Goal: Complete application form

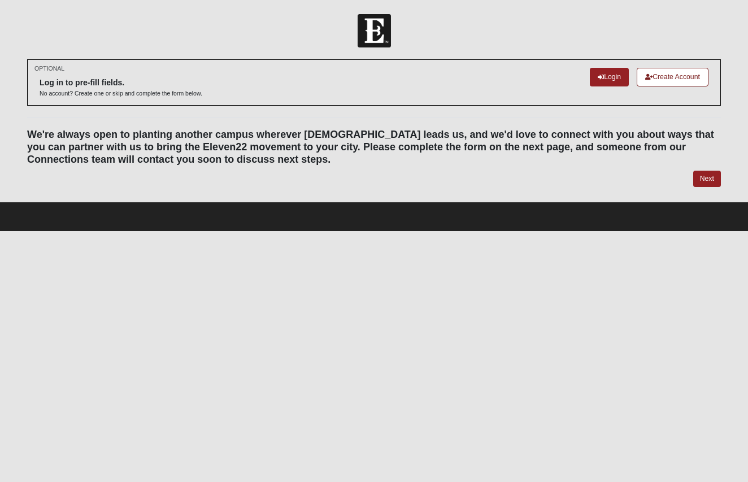
click at [666, 75] on link "Create Account" at bounding box center [673, 77] width 72 height 19
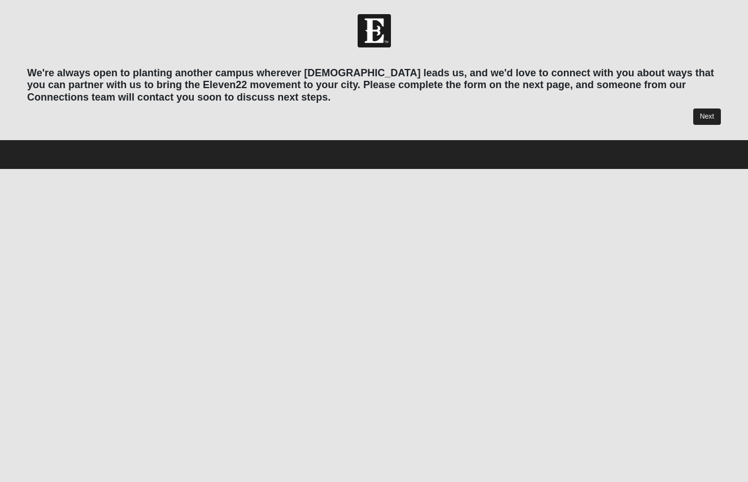
click at [707, 111] on link "Next" at bounding box center [708, 117] width 28 height 16
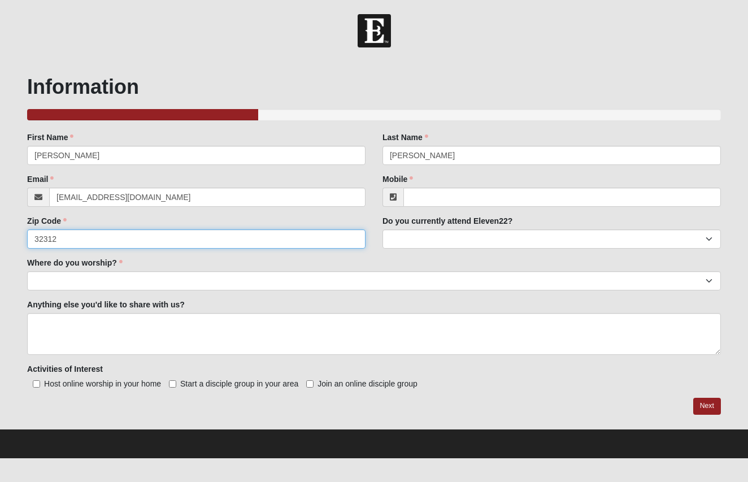
type input "32312"
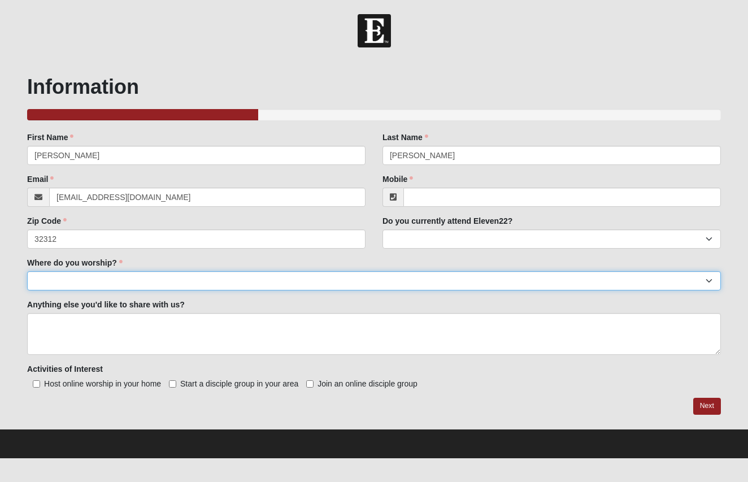
select select "14"
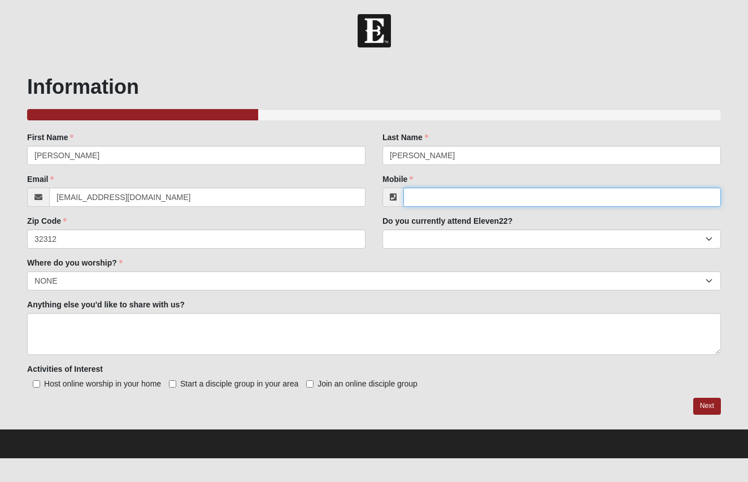
click at [460, 199] on input "Mobile" at bounding box center [563, 197] width 318 height 19
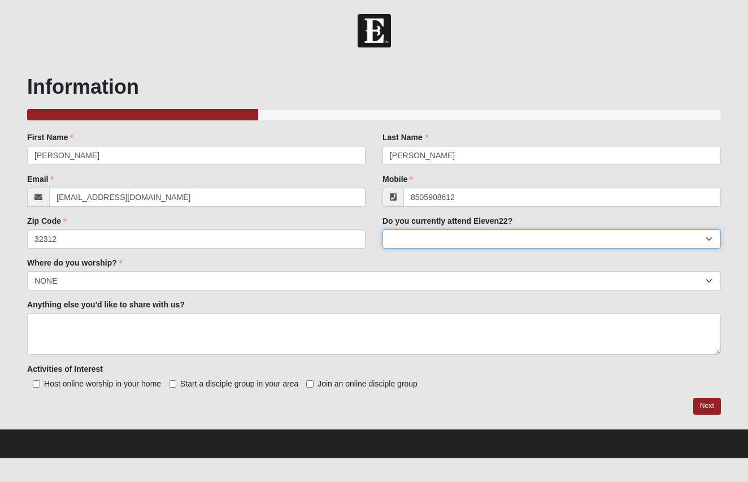
type input "(850) 590-8612"
select select "No"
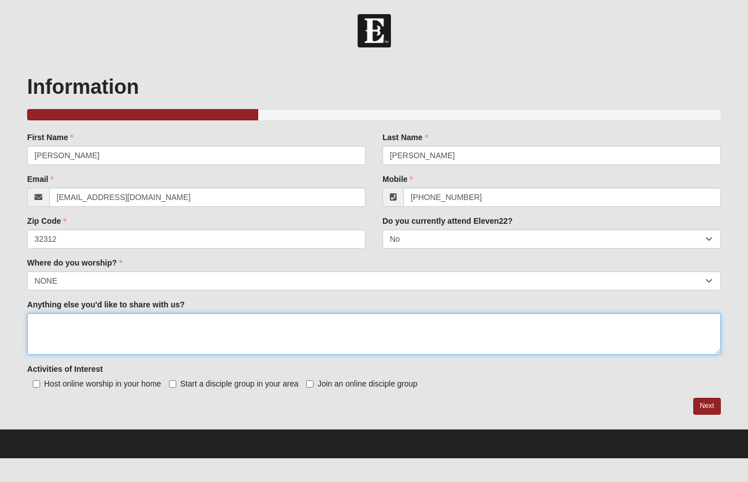
click at [103, 332] on textarea "Anything else you'd like to share with us?" at bounding box center [374, 334] width 694 height 42
type textarea "I live in Tallahassee, FL."
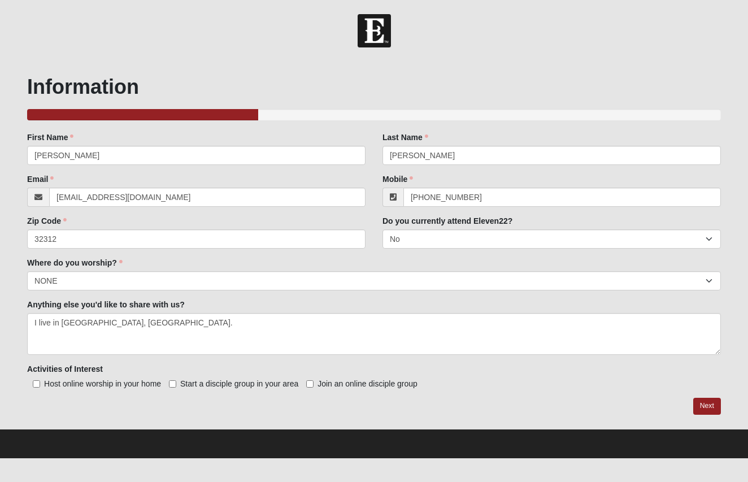
click at [310, 384] on input "Join an online disciple group" at bounding box center [309, 383] width 7 height 7
checkbox input "true"
click at [709, 402] on link "Next" at bounding box center [708, 406] width 28 height 16
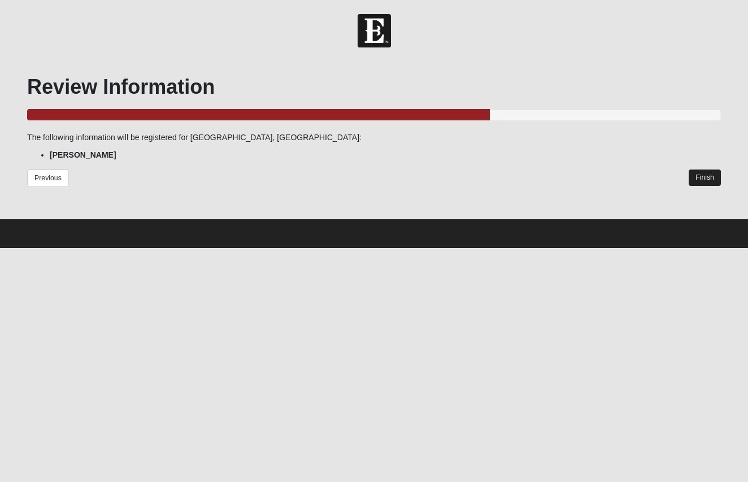
click at [707, 176] on link "Finish" at bounding box center [705, 178] width 32 height 16
